Goal: Information Seeking & Learning: Learn about a topic

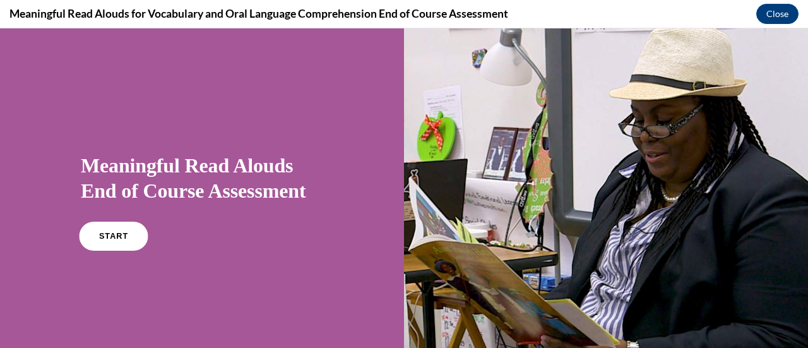
click at [93, 241] on link "START" at bounding box center [113, 236] width 69 height 29
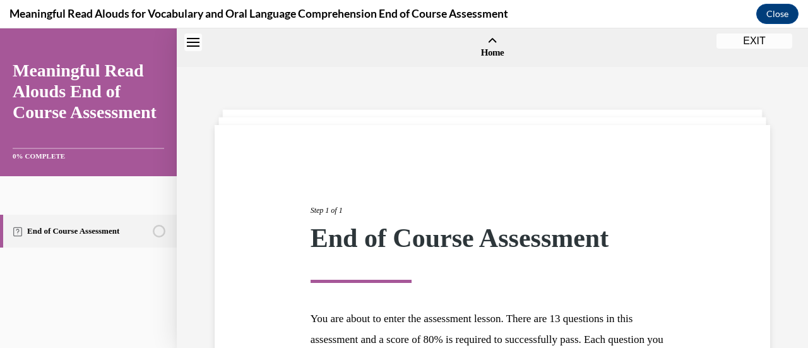
scroll to position [39, 0]
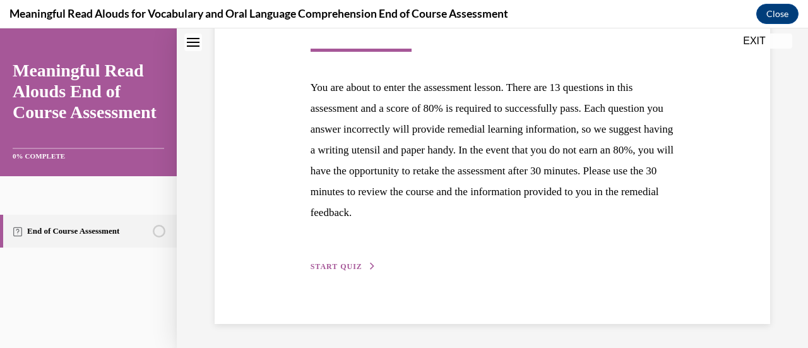
click at [351, 263] on span "START QUIZ" at bounding box center [337, 266] width 52 height 9
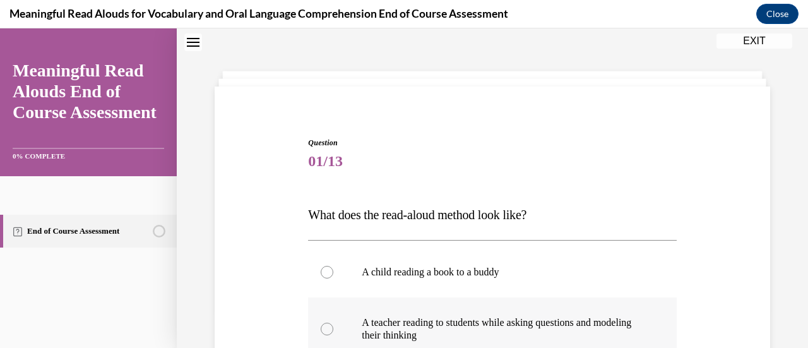
scroll to position [165, 0]
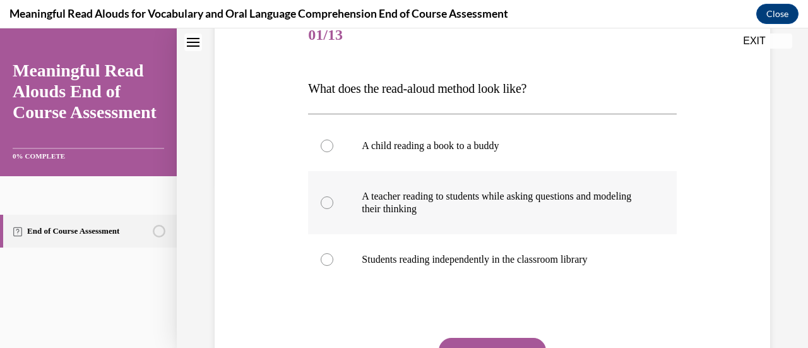
click at [329, 205] on div at bounding box center [327, 202] width 13 height 13
click at [329, 205] on input "A teacher reading to students while asking questions and modeling their thinking" at bounding box center [327, 202] width 13 height 13
radio input "true"
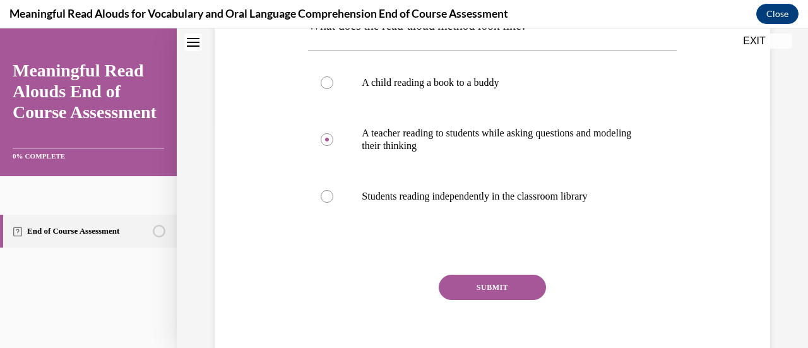
click at [485, 278] on button "SUBMIT" at bounding box center [492, 287] width 107 height 25
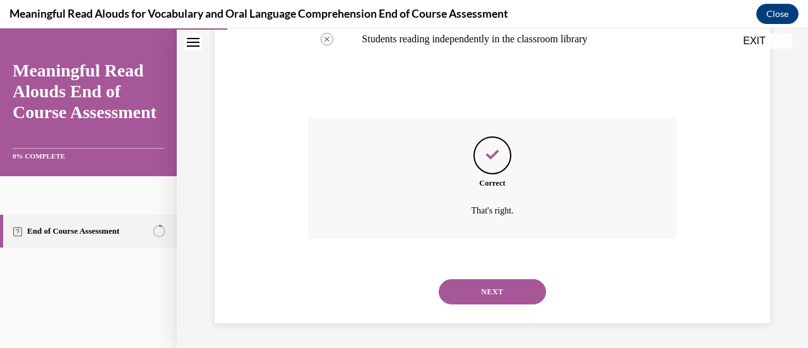
click at [471, 292] on button "NEXT" at bounding box center [492, 291] width 107 height 25
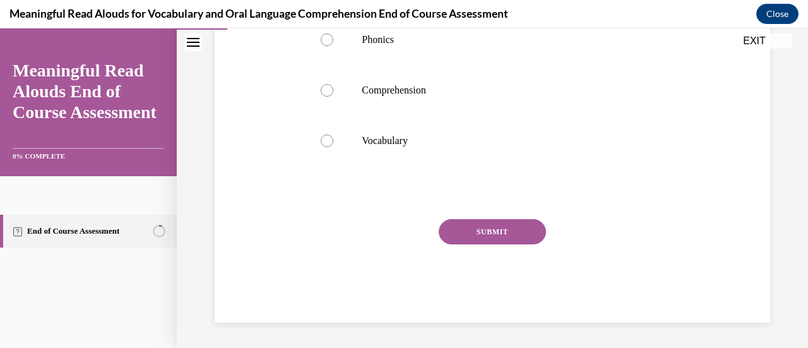
scroll to position [39, 0]
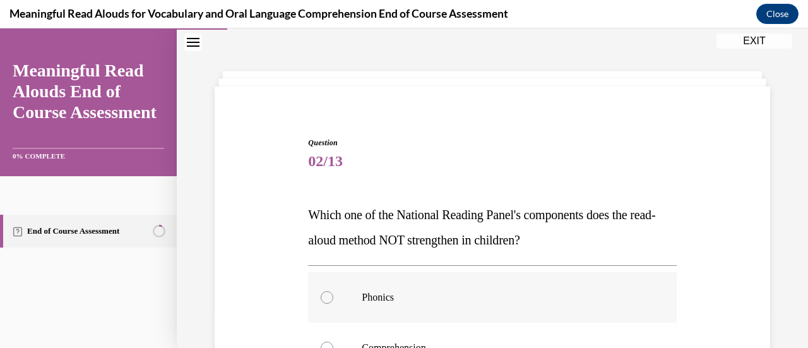
click at [327, 300] on div at bounding box center [327, 297] width 13 height 13
click at [327, 300] on input "Phonics" at bounding box center [327, 297] width 13 height 13
radio input "true"
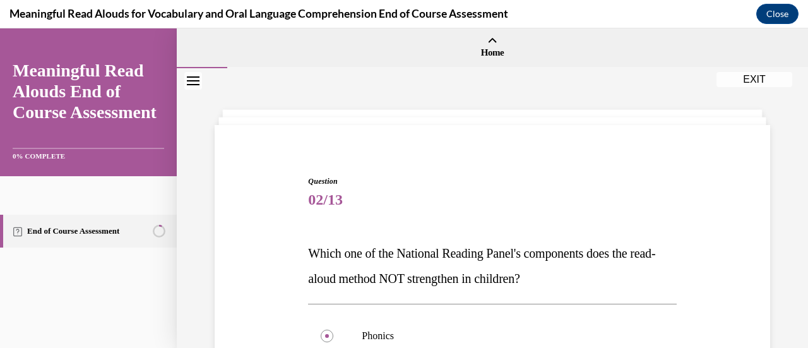
scroll to position [189, 0]
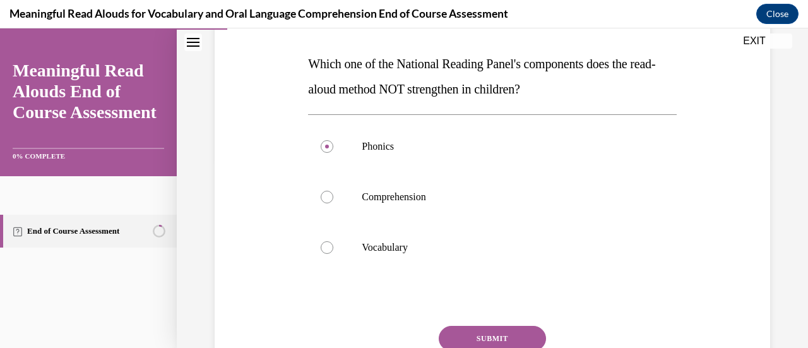
click at [472, 338] on button "SUBMIT" at bounding box center [492, 338] width 107 height 25
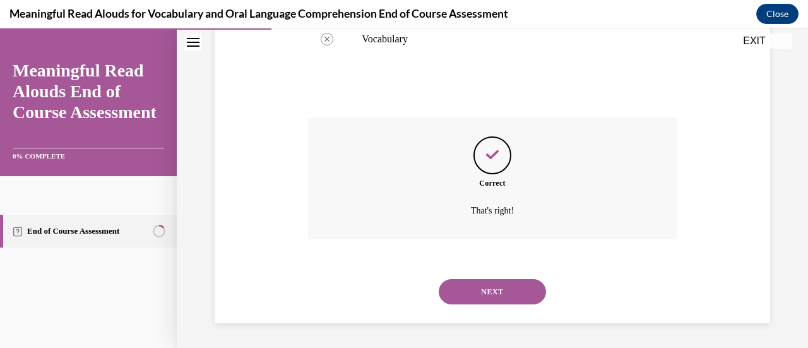
click at [508, 283] on button "NEXT" at bounding box center [492, 291] width 107 height 25
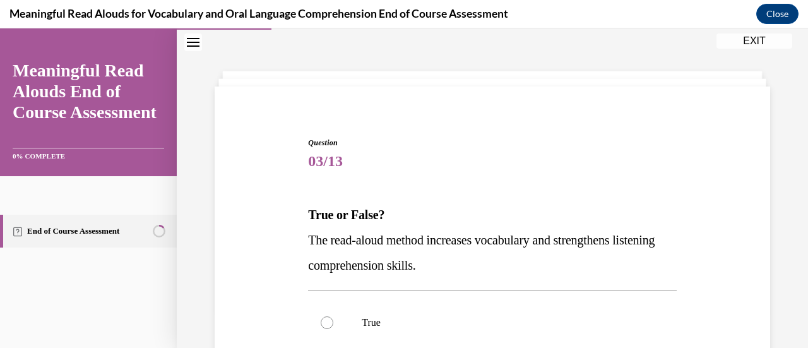
scroll to position [165, 0]
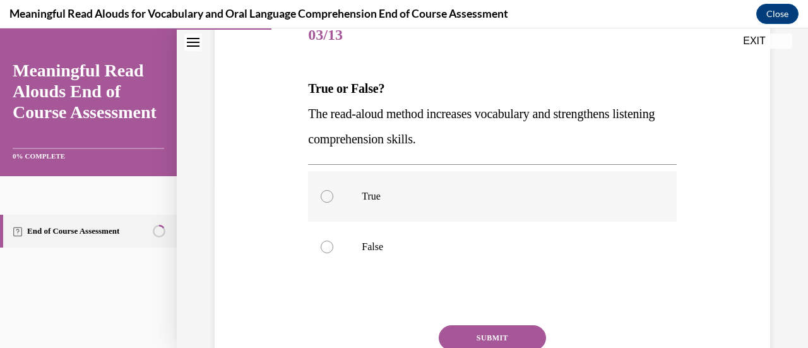
click at [321, 197] on div at bounding box center [327, 196] width 13 height 13
click at [321, 197] on input "True" at bounding box center [327, 196] width 13 height 13
radio input "true"
click at [477, 337] on button "SUBMIT" at bounding box center [492, 337] width 107 height 25
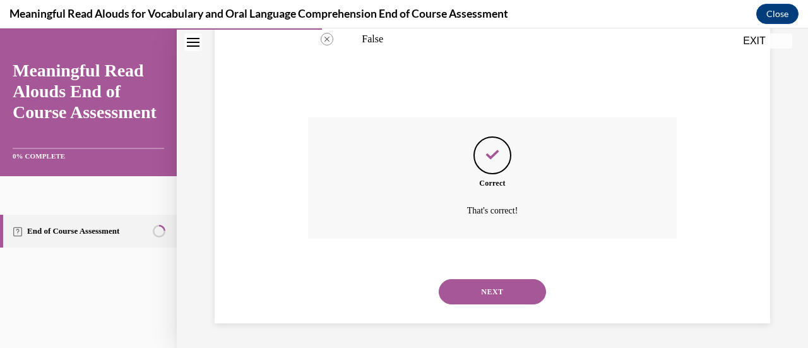
click at [499, 290] on button "NEXT" at bounding box center [492, 291] width 107 height 25
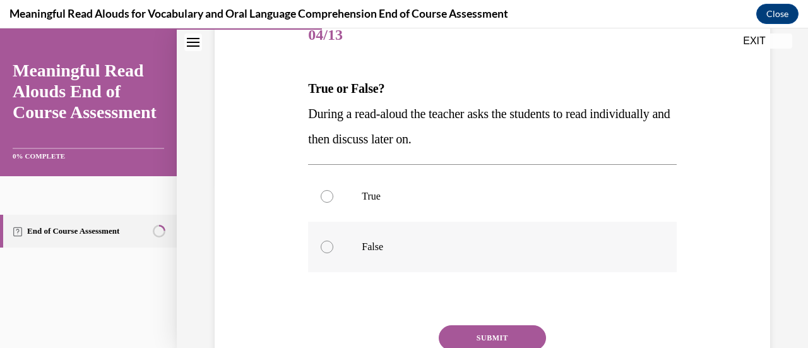
click at [325, 245] on div at bounding box center [327, 247] width 13 height 13
click at [325, 245] on input "False" at bounding box center [327, 247] width 13 height 13
radio input "true"
click at [502, 334] on button "SUBMIT" at bounding box center [492, 337] width 107 height 25
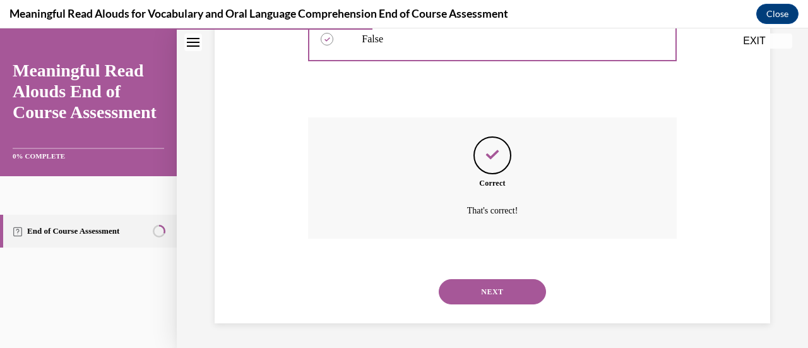
click at [494, 282] on button "NEXT" at bounding box center [492, 291] width 107 height 25
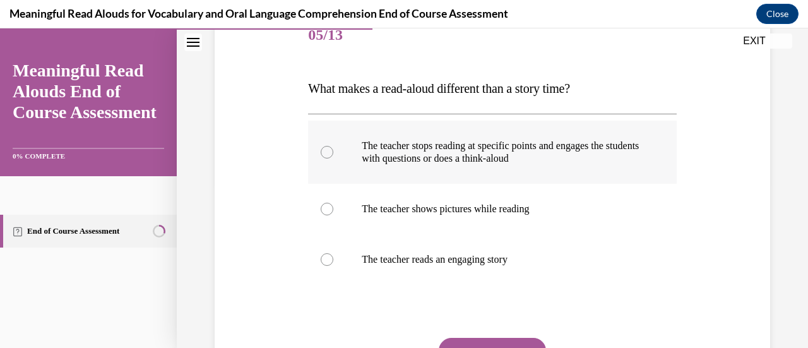
click at [324, 153] on div at bounding box center [327, 152] width 13 height 13
click at [324, 153] on input "The teacher stops reading at specific points and engages the students with ques…" at bounding box center [327, 152] width 13 height 13
radio input "true"
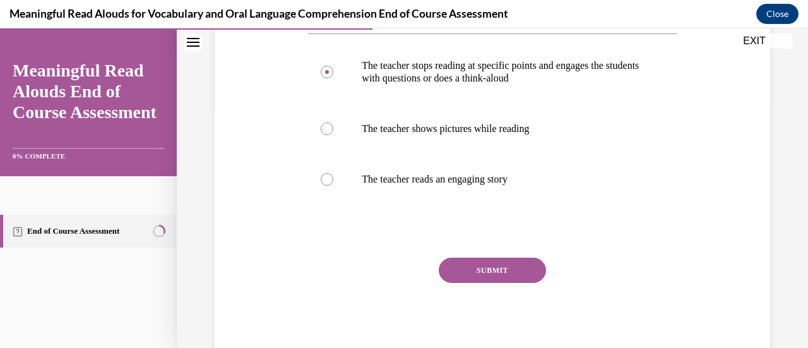
click at [485, 270] on button "SUBMIT" at bounding box center [492, 270] width 107 height 25
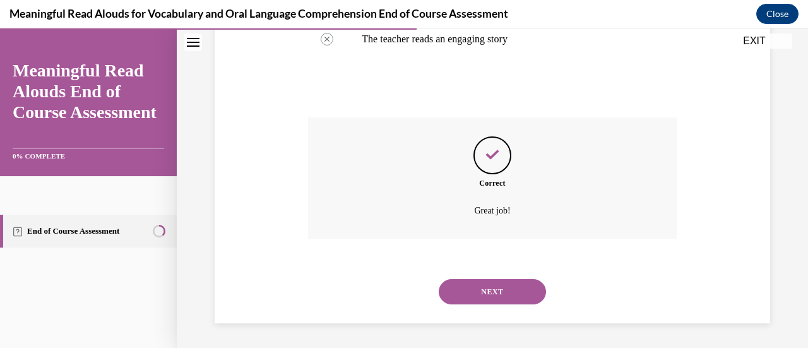
click at [493, 296] on button "NEXT" at bounding box center [492, 291] width 107 height 25
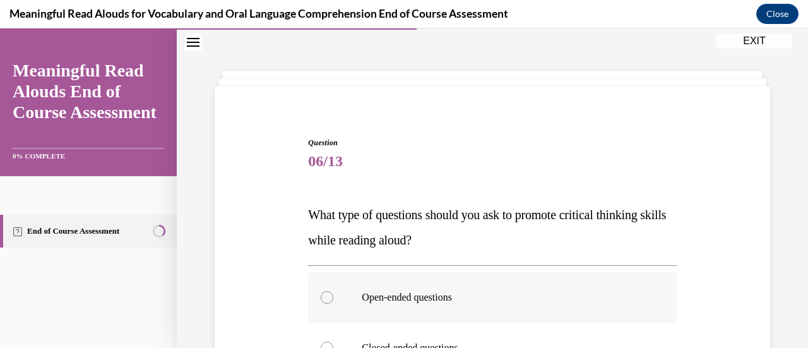
scroll to position [102, 0]
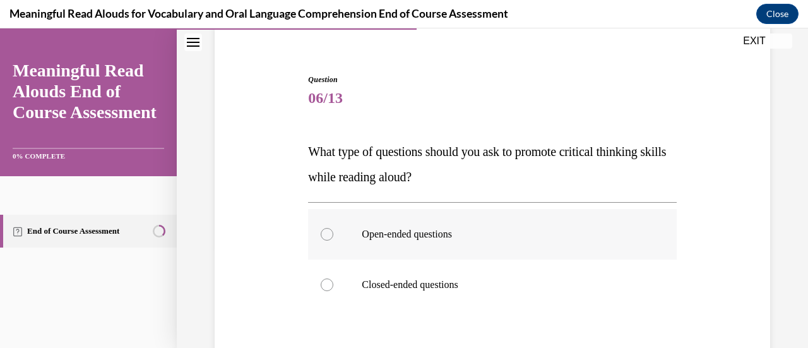
click at [321, 234] on div at bounding box center [327, 234] width 13 height 13
click at [321, 234] on input "Open-ended questions" at bounding box center [327, 234] width 13 height 13
radio input "true"
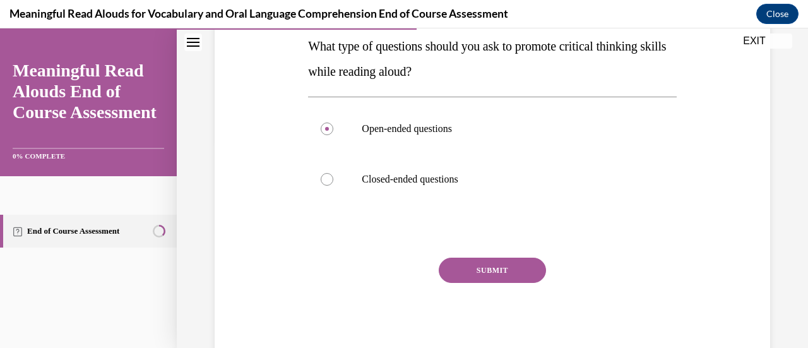
click at [470, 266] on button "SUBMIT" at bounding box center [492, 270] width 107 height 25
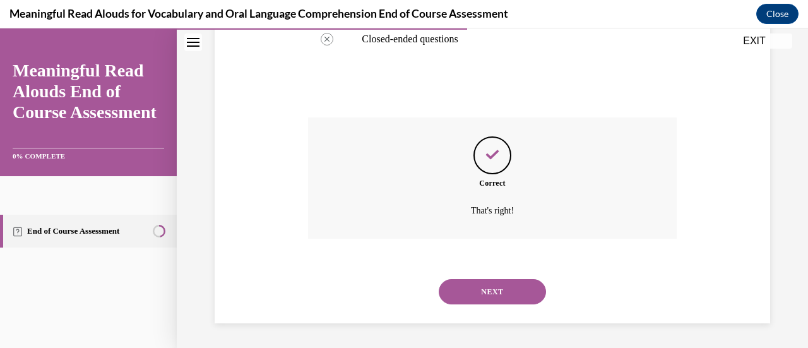
click at [465, 304] on button "NEXT" at bounding box center [492, 291] width 107 height 25
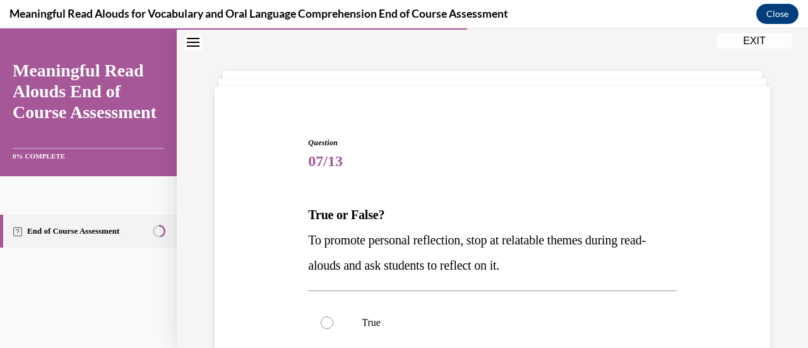
scroll to position [165, 0]
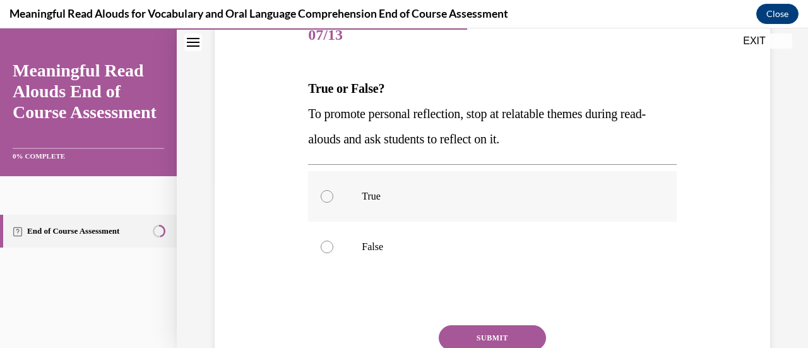
click at [330, 194] on div at bounding box center [327, 196] width 13 height 13
click at [330, 194] on input "True" at bounding box center [327, 196] width 13 height 13
radio input "true"
click at [482, 336] on button "SUBMIT" at bounding box center [492, 337] width 107 height 25
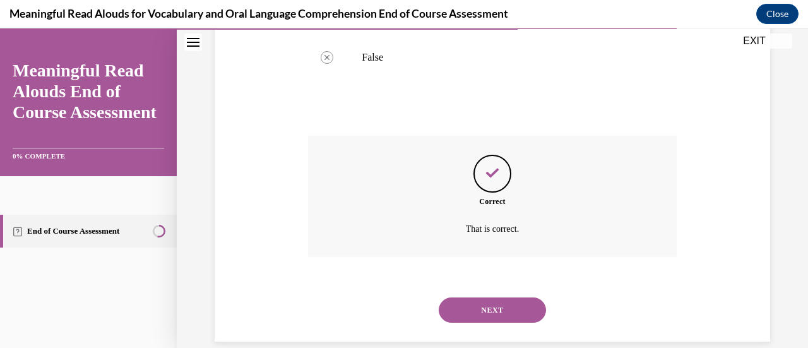
click at [514, 318] on button "NEXT" at bounding box center [492, 309] width 107 height 25
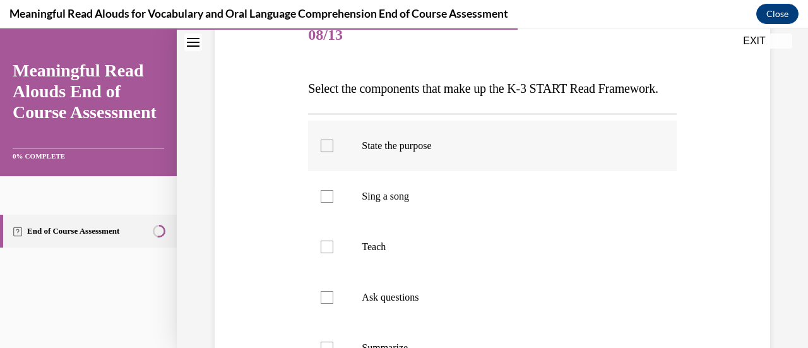
scroll to position [228, 0]
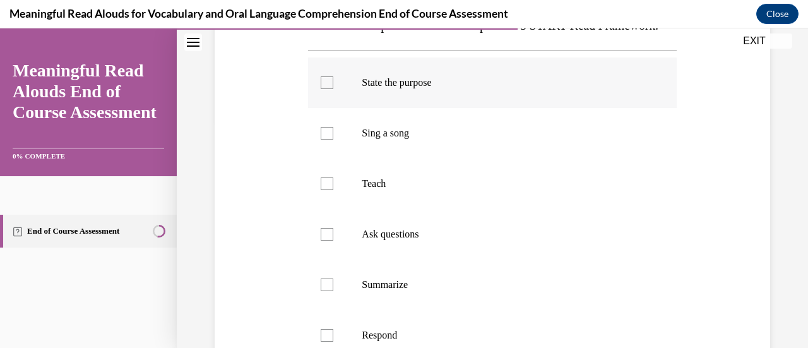
click at [324, 89] on div at bounding box center [327, 82] width 13 height 13
click at [324, 89] on input "State the purpose" at bounding box center [327, 82] width 13 height 13
checkbox input "true"
click at [328, 190] on div at bounding box center [327, 183] width 13 height 13
click at [328, 190] on input "Teach" at bounding box center [327, 183] width 13 height 13
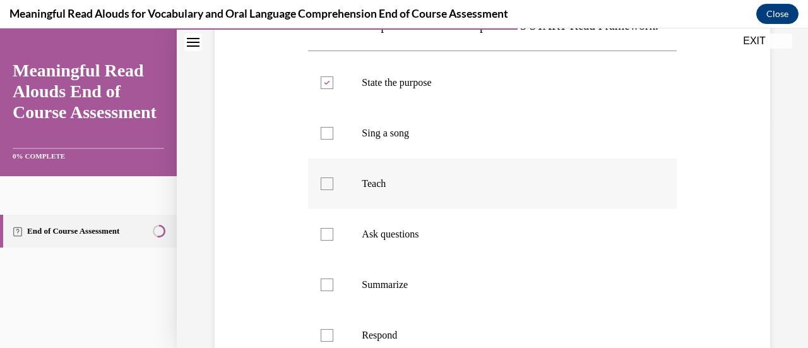
checkbox input "true"
click at [328, 241] on div at bounding box center [327, 234] width 13 height 13
click at [328, 241] on input "Ask questions" at bounding box center [327, 234] width 13 height 13
checkbox input "true"
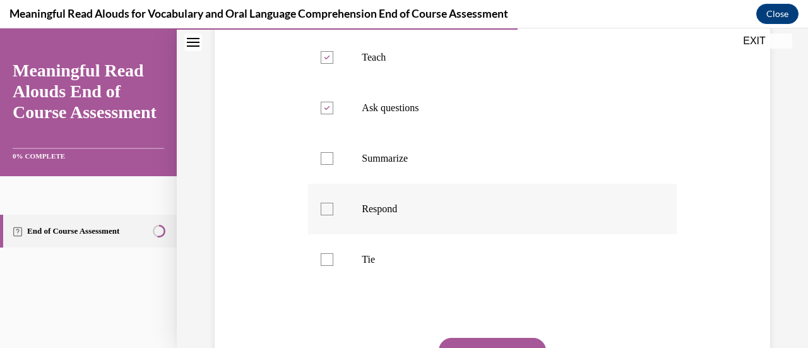
click at [332, 231] on label "Respond" at bounding box center [492, 209] width 368 height 50
click at [332, 215] on input "Respond" at bounding box center [327, 209] width 13 height 13
checkbox input "true"
click at [326, 266] on div at bounding box center [327, 259] width 13 height 13
click at [326, 266] on input "Tie" at bounding box center [327, 259] width 13 height 13
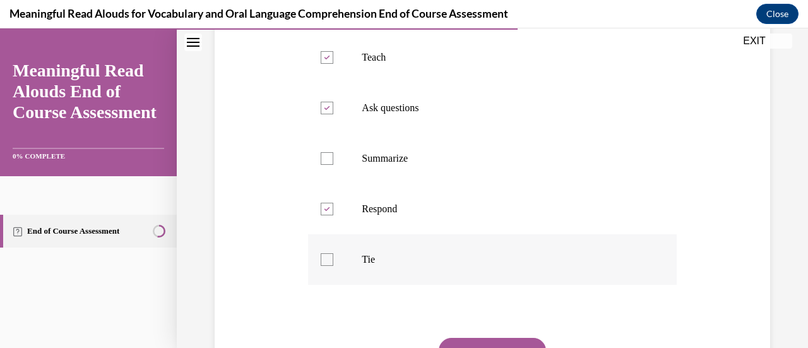
checkbox input "true"
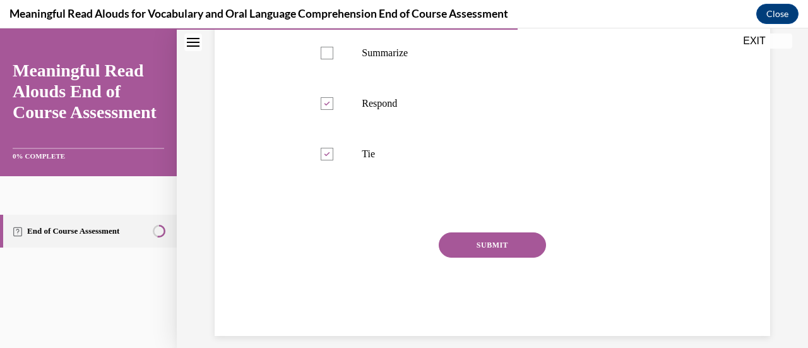
click at [480, 258] on button "SUBMIT" at bounding box center [492, 244] width 107 height 25
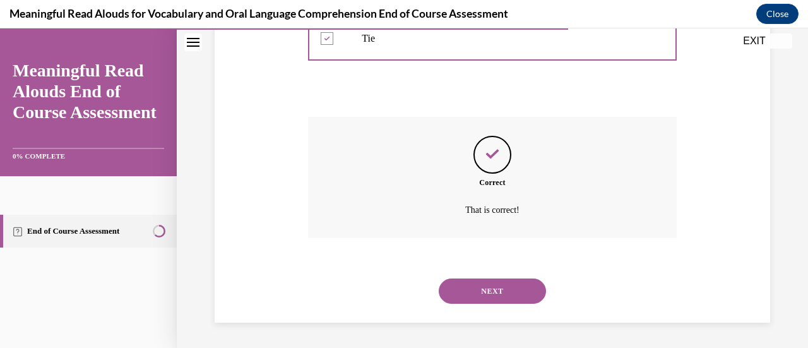
click at [508, 304] on button "NEXT" at bounding box center [492, 290] width 107 height 25
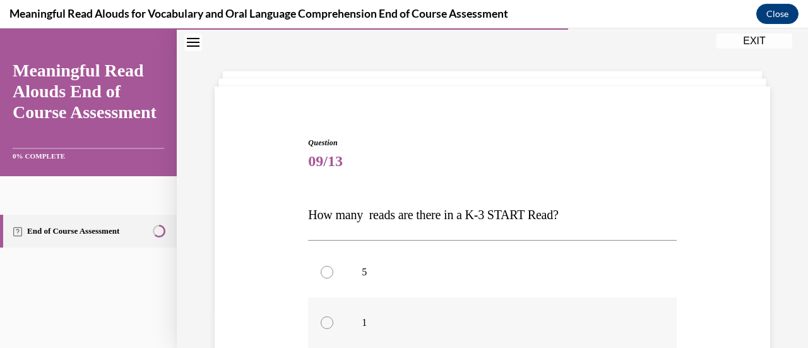
scroll to position [165, 0]
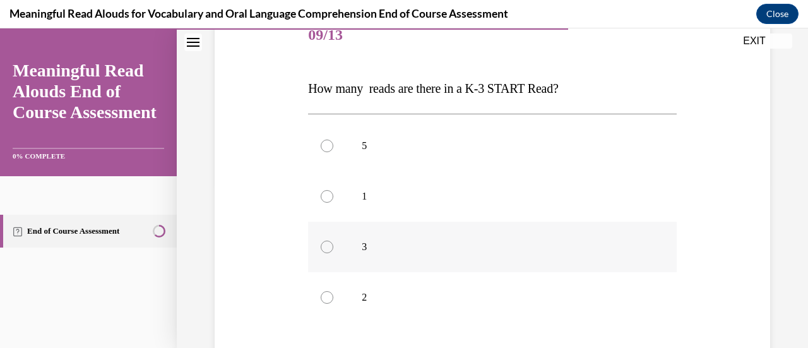
click at [327, 244] on div at bounding box center [327, 247] width 13 height 13
click at [327, 244] on input "3" at bounding box center [327, 247] width 13 height 13
radio input "true"
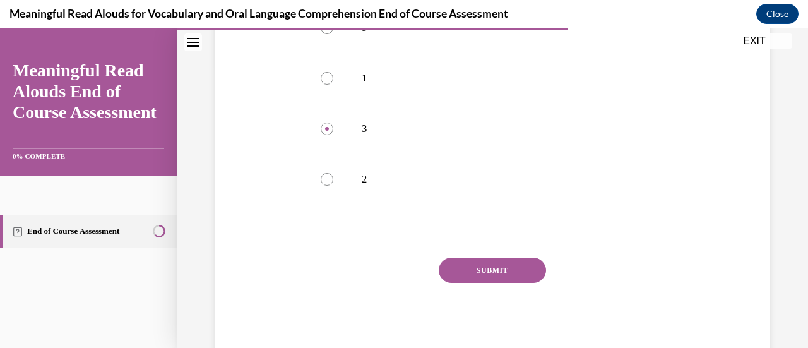
click at [475, 264] on button "SUBMIT" at bounding box center [492, 270] width 107 height 25
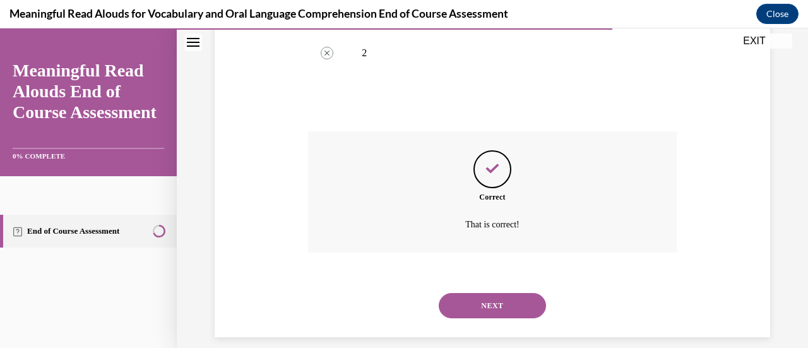
click at [489, 307] on button "NEXT" at bounding box center [492, 305] width 107 height 25
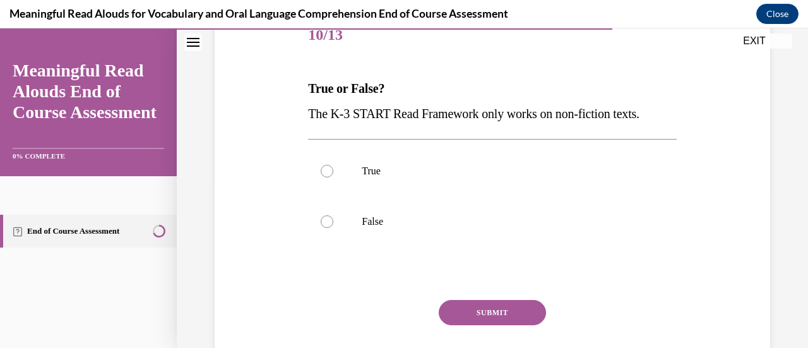
scroll to position [207, 0]
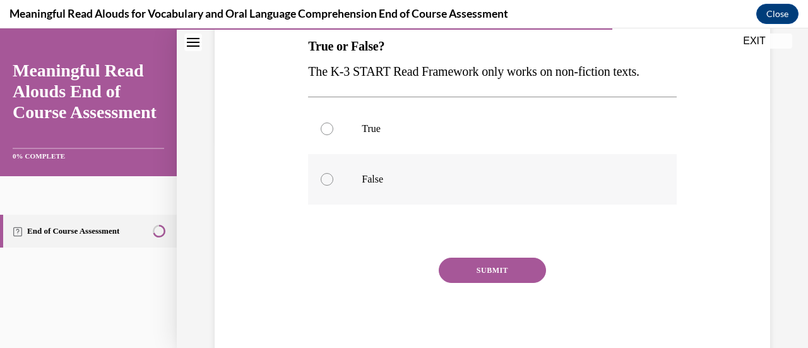
click at [319, 183] on label "False" at bounding box center [492, 179] width 368 height 50
click at [321, 183] on input "False" at bounding box center [327, 179] width 13 height 13
radio input "true"
click at [496, 277] on button "SUBMIT" at bounding box center [492, 270] width 107 height 25
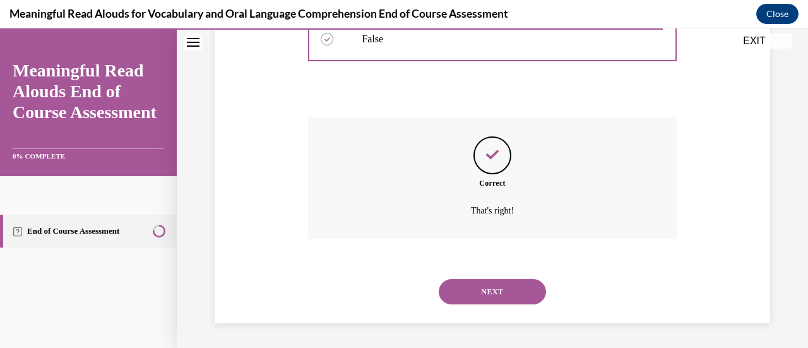
click at [504, 286] on button "NEXT" at bounding box center [492, 291] width 107 height 25
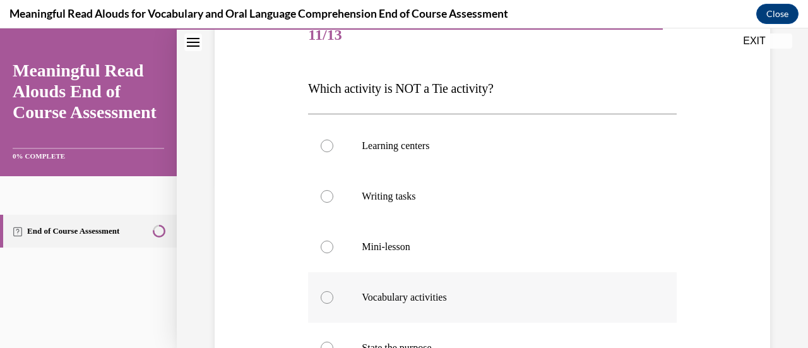
scroll to position [291, 0]
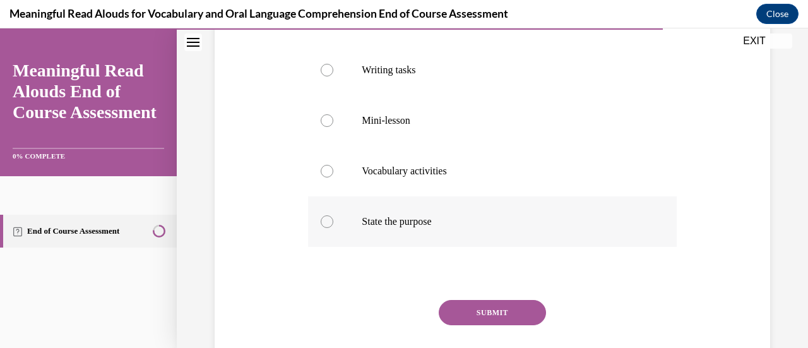
click at [319, 225] on label "State the purpose" at bounding box center [492, 221] width 368 height 50
click at [321, 225] on input "State the purpose" at bounding box center [327, 221] width 13 height 13
radio input "true"
click at [524, 322] on button "SUBMIT" at bounding box center [492, 312] width 107 height 25
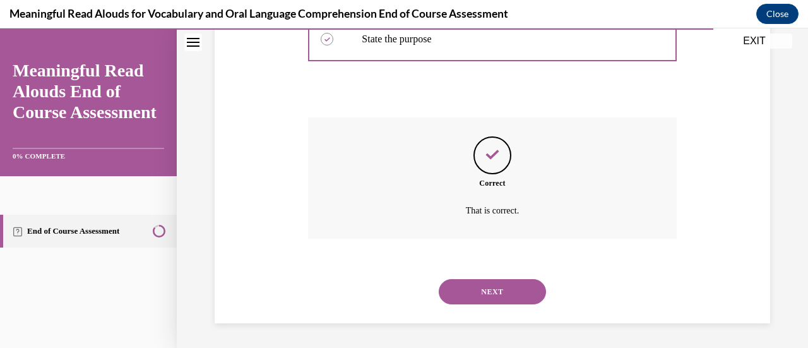
click at [488, 291] on button "NEXT" at bounding box center [492, 291] width 107 height 25
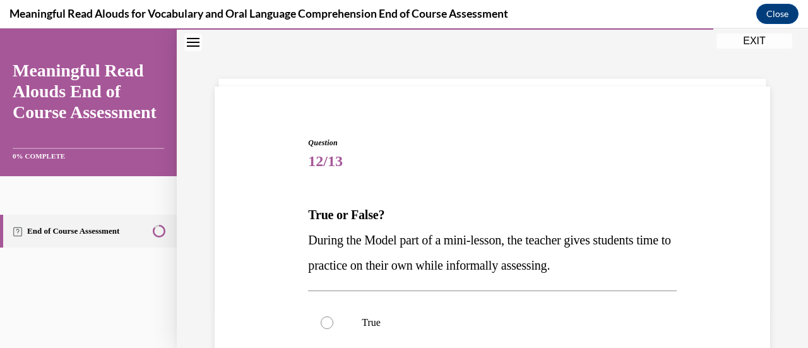
scroll to position [165, 0]
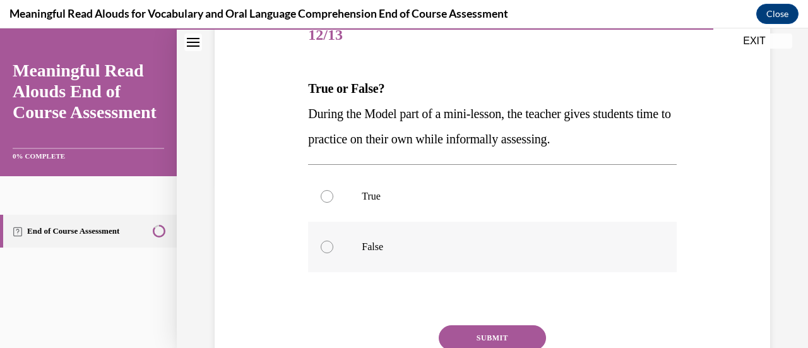
click at [325, 246] on div at bounding box center [327, 247] width 13 height 13
click at [325, 246] on input "False" at bounding box center [327, 247] width 13 height 13
radio input "true"
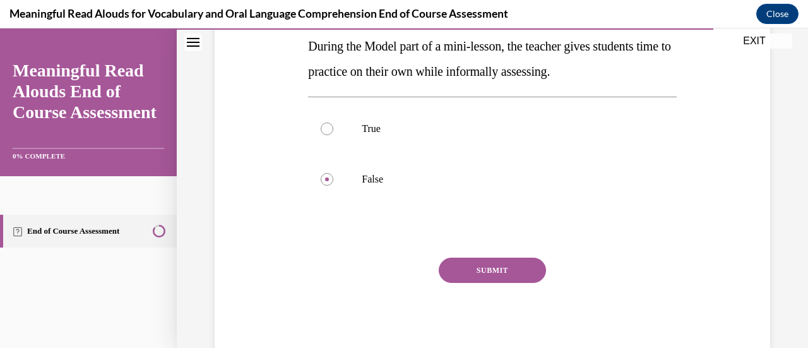
click at [489, 272] on button "SUBMIT" at bounding box center [492, 270] width 107 height 25
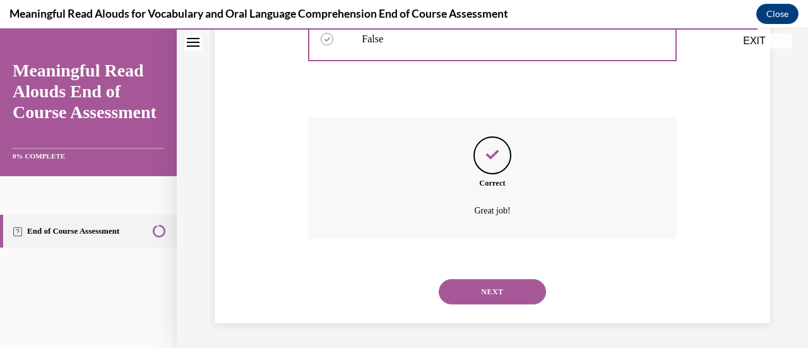
click at [519, 299] on button "NEXT" at bounding box center [492, 291] width 107 height 25
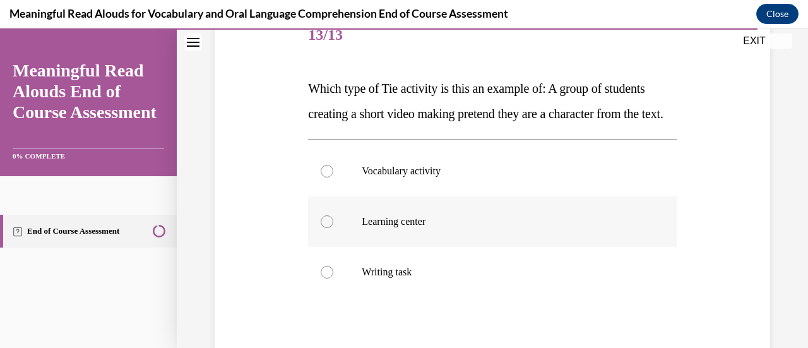
scroll to position [283, 0]
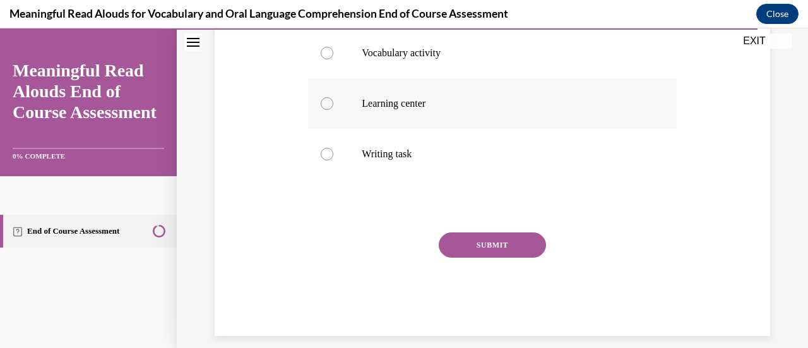
click at [328, 110] on div at bounding box center [327, 103] width 13 height 13
click at [328, 110] on input "Learning center" at bounding box center [327, 103] width 13 height 13
radio input "true"
click at [476, 258] on button "SUBMIT" at bounding box center [492, 244] width 107 height 25
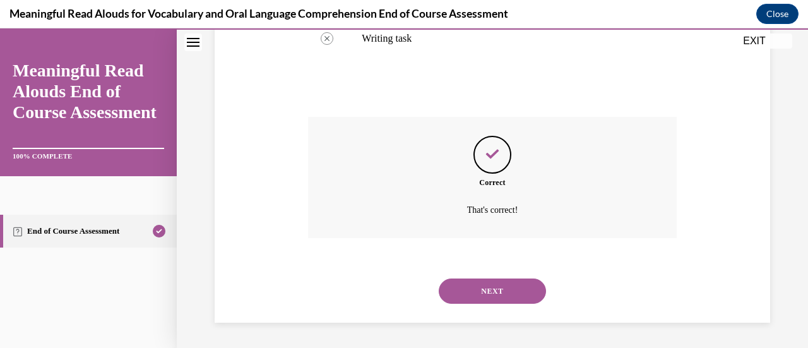
click at [497, 281] on button "NEXT" at bounding box center [492, 290] width 107 height 25
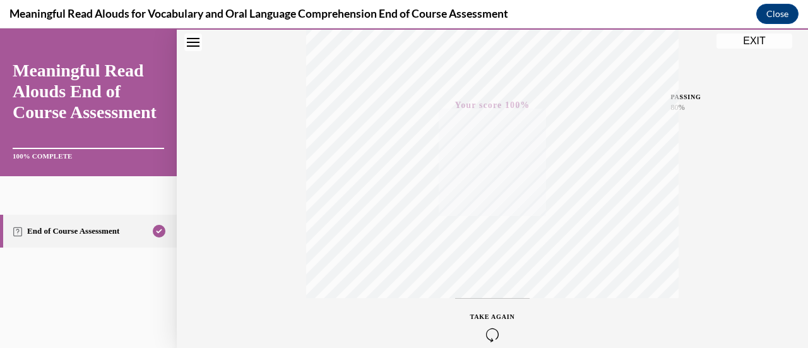
scroll to position [74, 0]
click at [494, 259] on div "TAKE AGAIN" at bounding box center [492, 264] width 45 height 30
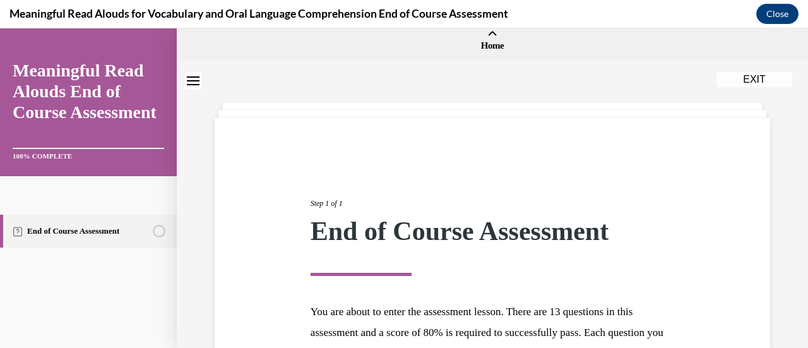
scroll to position [0, 0]
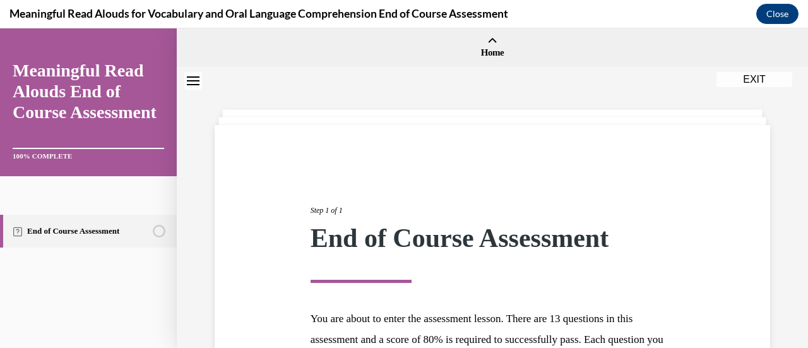
click at [721, 82] on button "EXIT" at bounding box center [754, 79] width 76 height 15
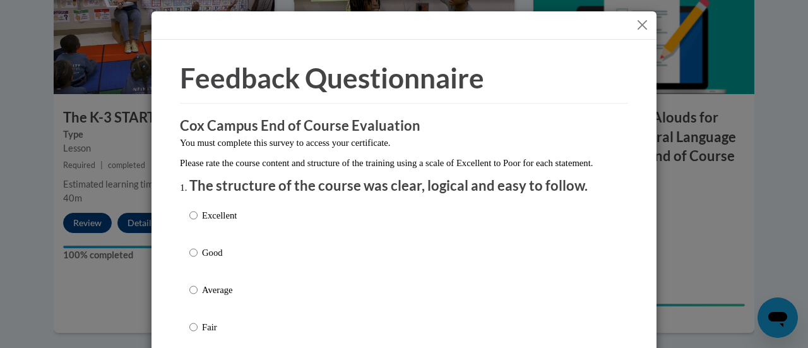
click at [193, 224] on label "Excellent" at bounding box center [212, 225] width 47 height 34
click at [193, 222] on input "Excellent" at bounding box center [193, 215] width 8 height 14
radio input "true"
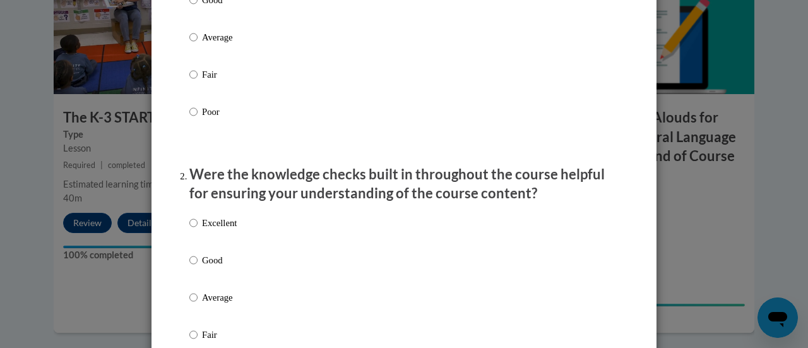
scroll to position [316, 0]
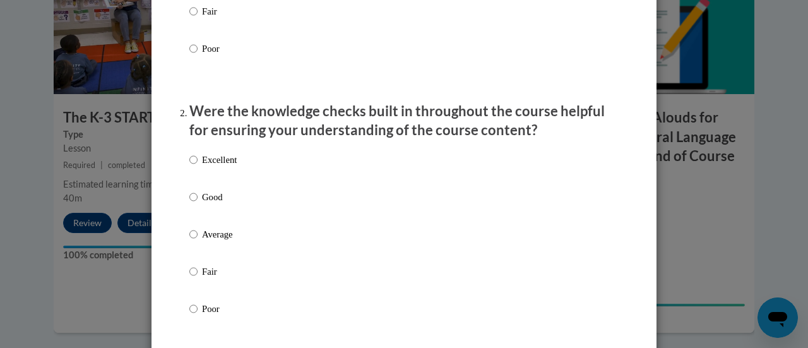
click at [196, 174] on label "Excellent" at bounding box center [212, 170] width 47 height 34
click at [196, 167] on input "Excellent" at bounding box center [193, 160] width 8 height 14
radio input "true"
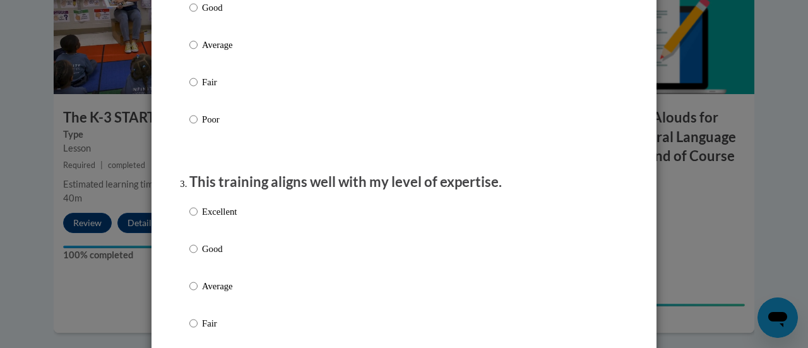
click at [202, 218] on p "Excellent" at bounding box center [219, 212] width 35 height 14
click at [198, 218] on input "Excellent" at bounding box center [193, 212] width 8 height 14
radio input "true"
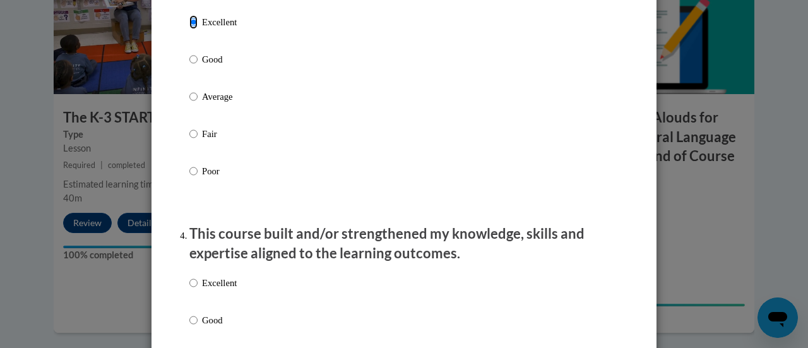
scroll to position [757, 0]
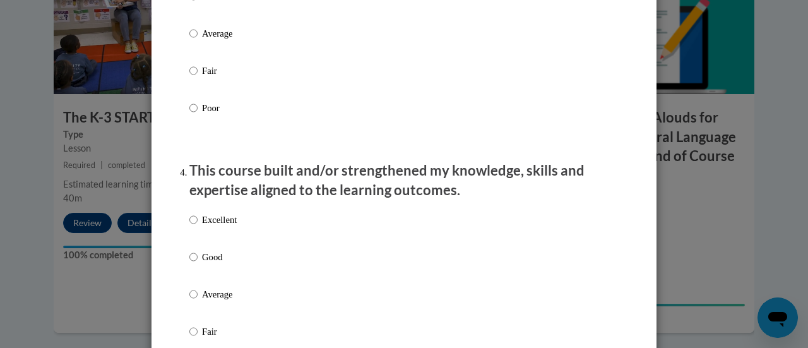
click at [209, 263] on p "Good" at bounding box center [219, 257] width 35 height 14
click at [198, 263] on input "Good" at bounding box center [193, 257] width 8 height 14
radio input "true"
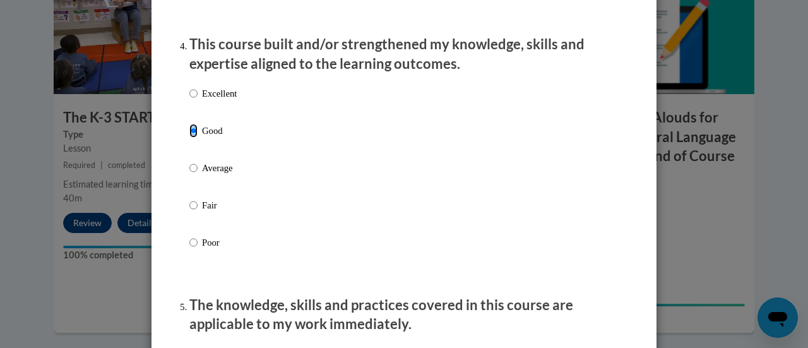
scroll to position [947, 0]
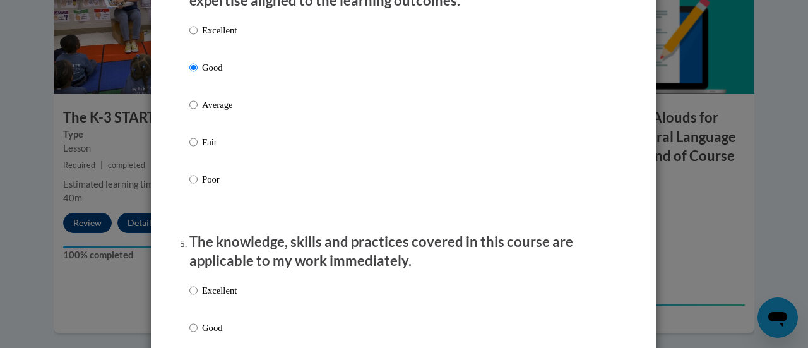
click at [206, 37] on p "Excellent" at bounding box center [219, 30] width 35 height 14
click at [198, 37] on input "Excellent" at bounding box center [193, 30] width 8 height 14
radio input "true"
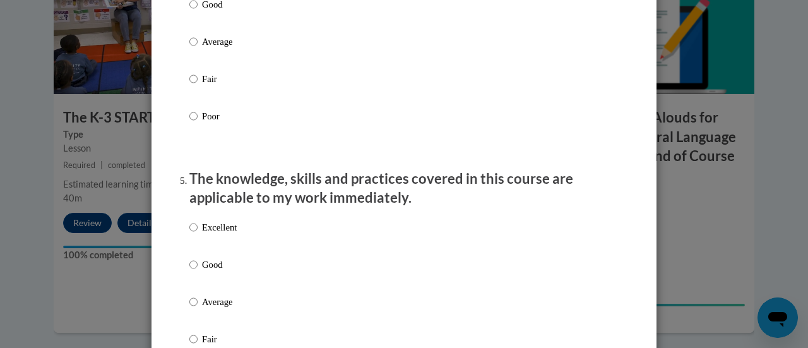
click at [218, 234] on p "Excellent" at bounding box center [219, 227] width 35 height 14
click at [198, 234] on input "Excellent" at bounding box center [193, 227] width 8 height 14
radio input "true"
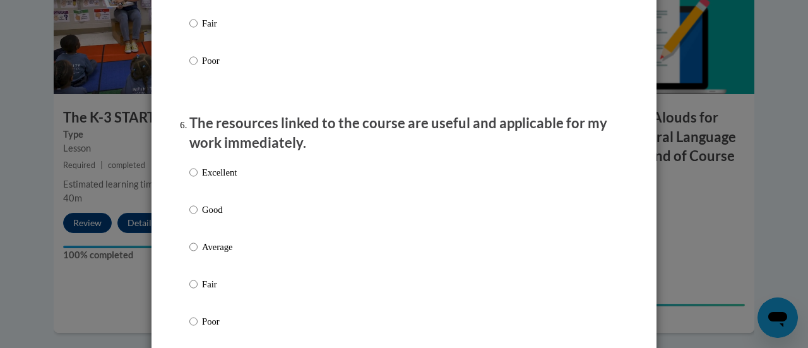
click at [211, 179] on p "Excellent" at bounding box center [219, 172] width 35 height 14
click at [198, 179] on input "Excellent" at bounding box center [193, 172] width 8 height 14
radio input "true"
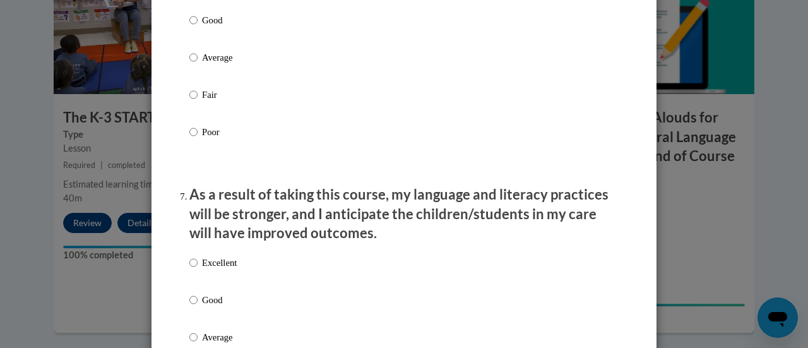
scroll to position [1641, 0]
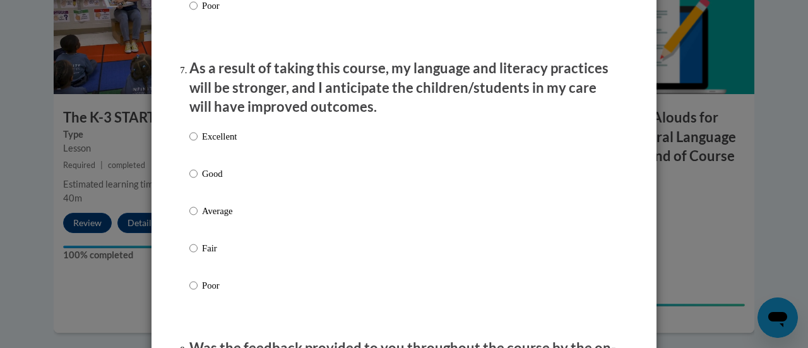
click at [202, 143] on p "Excellent" at bounding box center [219, 136] width 35 height 14
click at [198, 143] on input "Excellent" at bounding box center [193, 136] width 8 height 14
radio input "true"
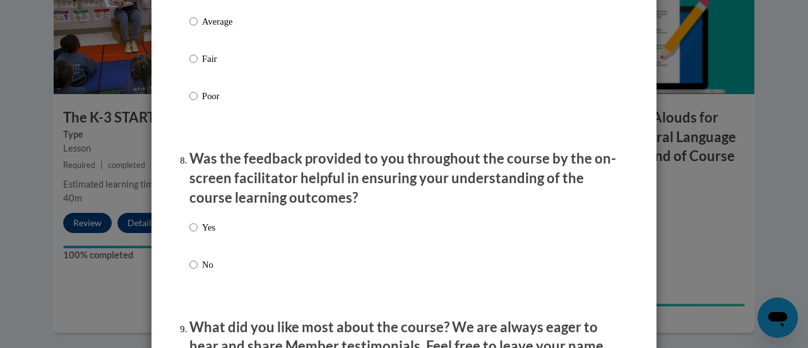
click at [203, 234] on p "Yes" at bounding box center [208, 227] width 13 height 14
click at [198, 234] on input "Yes" at bounding box center [193, 227] width 8 height 14
radio input "true"
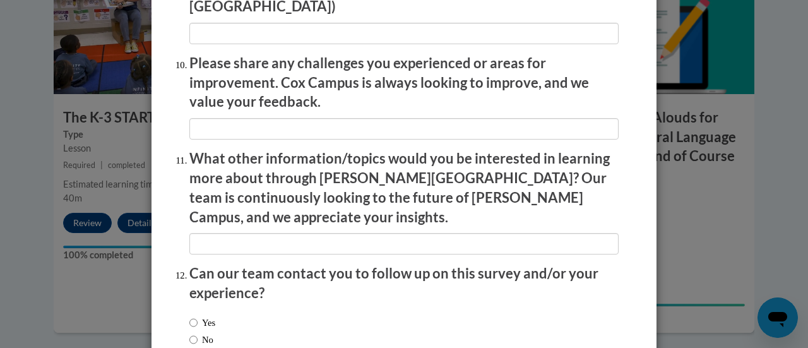
scroll to position [2277, 0]
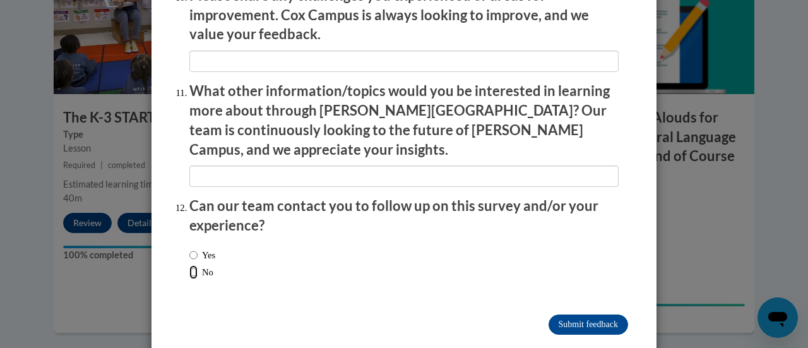
click at [191, 265] on input "No" at bounding box center [193, 272] width 8 height 14
radio input "true"
click at [591, 314] on input "Submit feedback" at bounding box center [589, 324] width 80 height 20
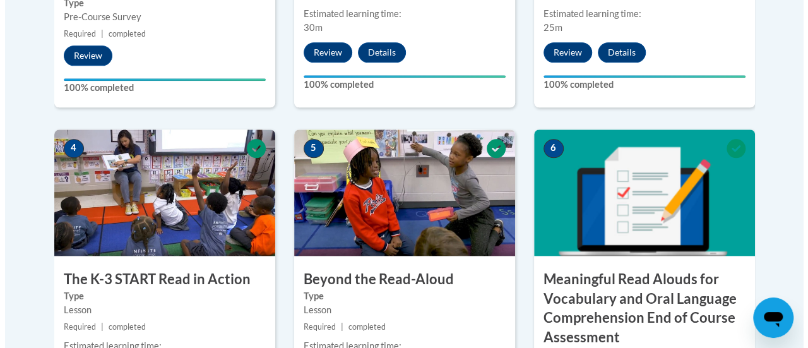
scroll to position [1010, 0]
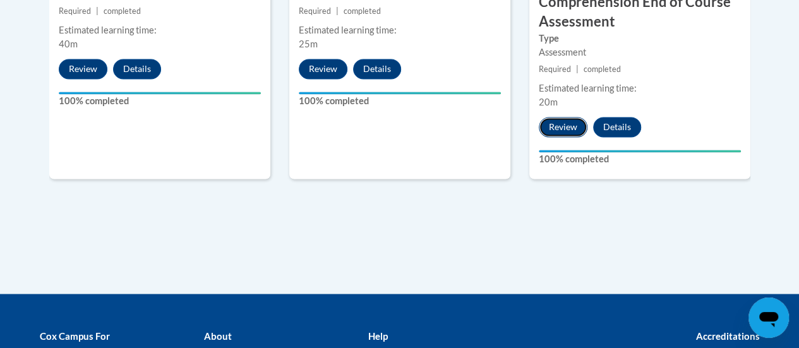
click at [554, 129] on button "Review" at bounding box center [562, 127] width 49 height 20
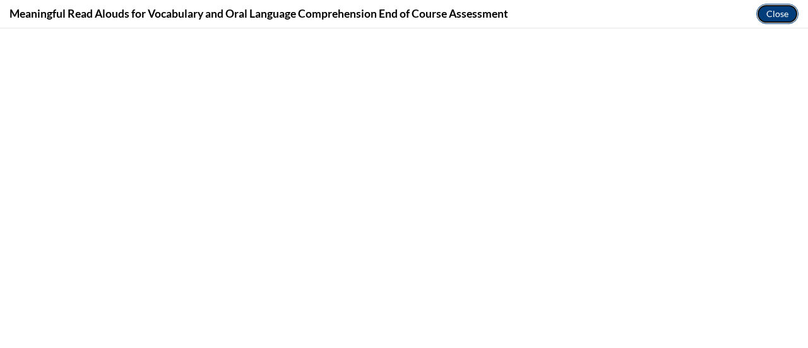
click at [785, 13] on button "Close" at bounding box center [777, 14] width 42 height 20
click at [769, 15] on button "Close" at bounding box center [777, 14] width 42 height 20
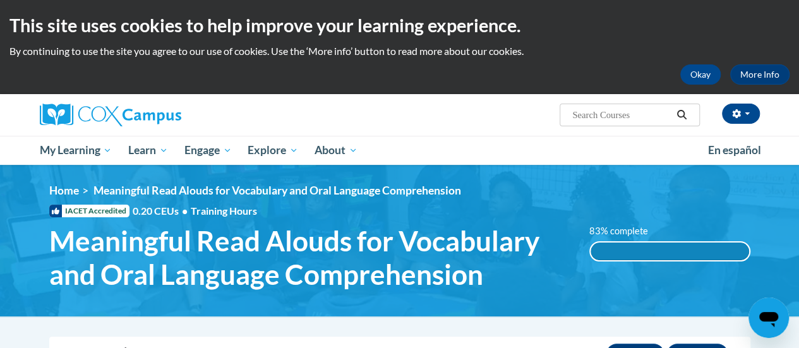
scroll to position [189, 0]
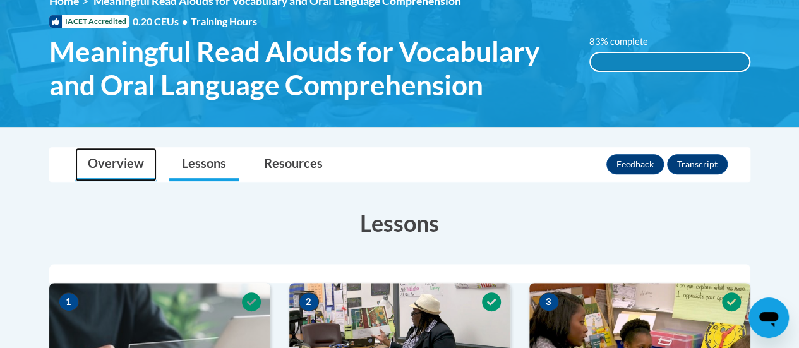
click at [111, 177] on link "Overview" at bounding box center [115, 164] width 81 height 33
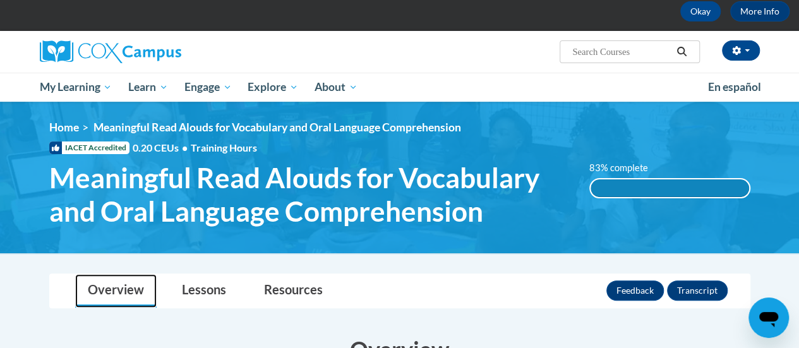
scroll to position [126, 0]
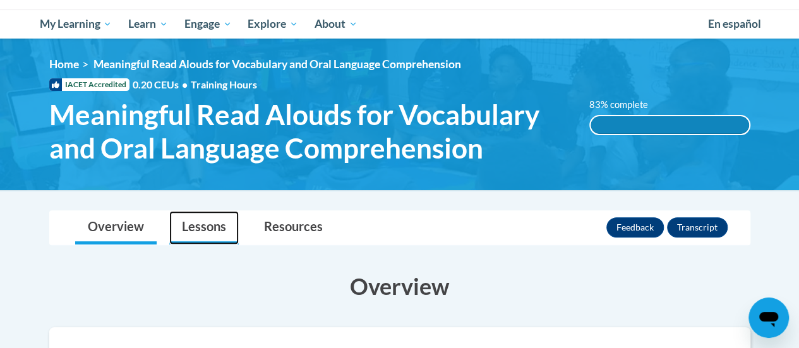
click at [201, 229] on link "Lessons" at bounding box center [203, 227] width 69 height 33
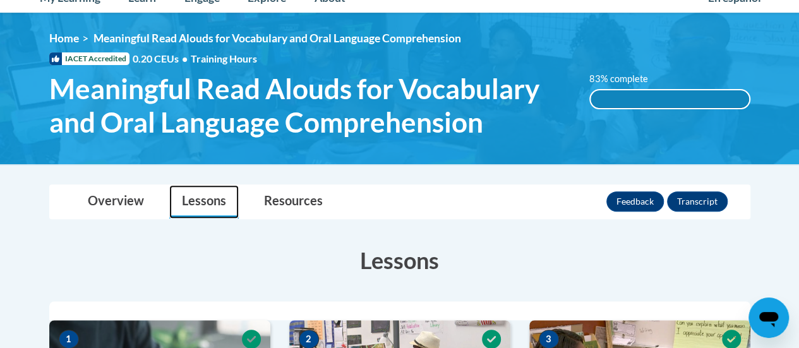
scroll to position [0, 0]
